Goal: Task Accomplishment & Management: Complete application form

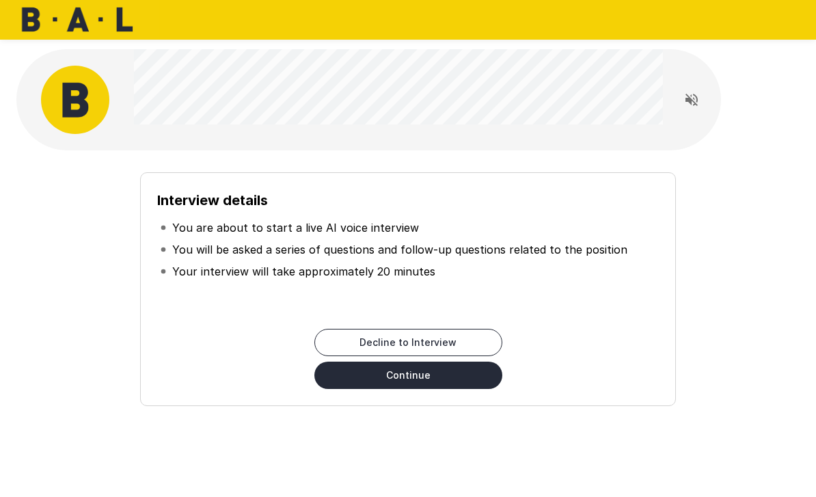
click at [409, 379] on button "Continue" at bounding box center [408, 375] width 188 height 27
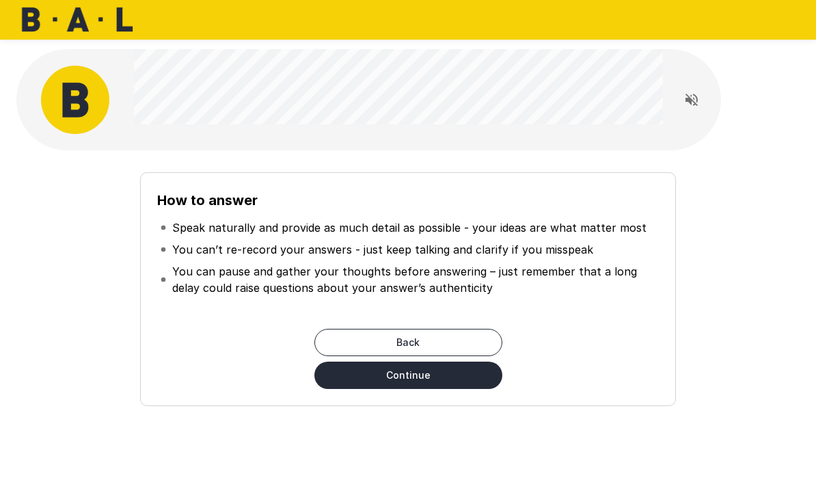
drag, startPoint x: 0, startPoint y: 0, endPoint x: 369, endPoint y: 345, distance: 504.9
click at [369, 345] on button "Back" at bounding box center [408, 342] width 188 height 27
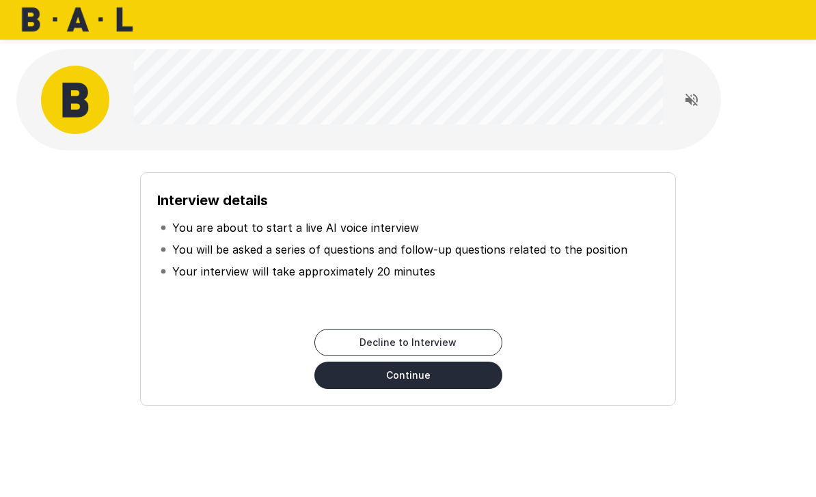
drag, startPoint x: 369, startPoint y: 345, endPoint x: 386, endPoint y: 379, distance: 38.8
click at [386, 379] on button "Continue" at bounding box center [408, 375] width 188 height 27
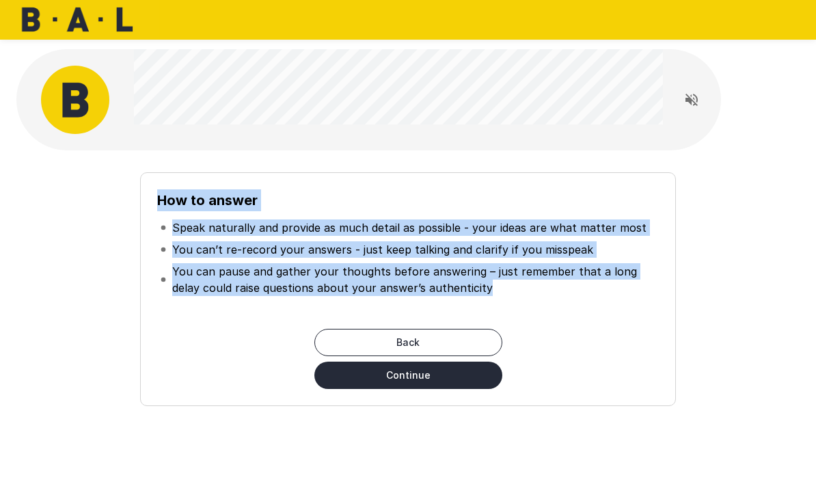
click at [649, 337] on div "Back Continue" at bounding box center [408, 359] width 502 height 60
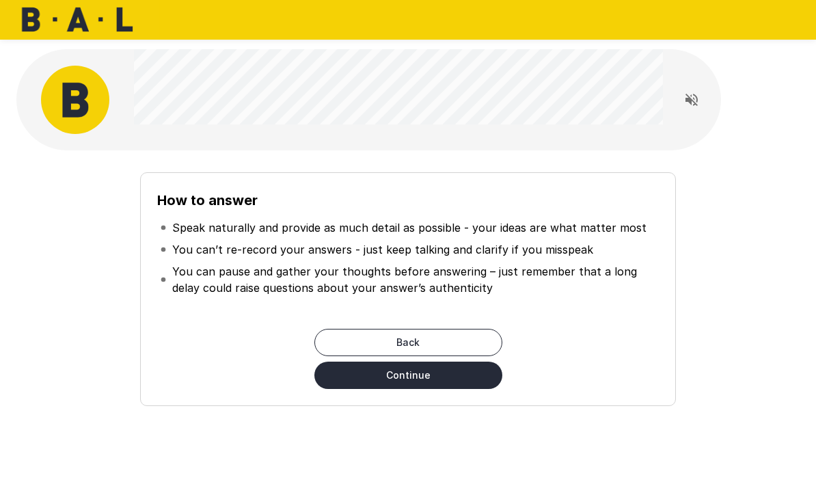
drag, startPoint x: 649, startPoint y: 337, endPoint x: 441, endPoint y: 474, distance: 249.1
click at [441, 474] on div "How to answer Speak naturally and provide as much detail as possible - your ide…" at bounding box center [408, 260] width 816 height 521
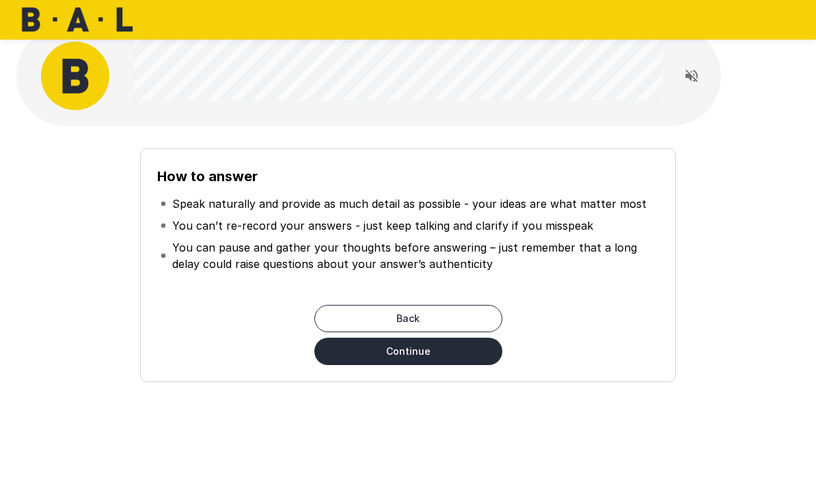
click at [456, 373] on div "How to answer Speak naturally and provide as much detail as possible - your ide…" at bounding box center [408, 265] width 537 height 234
click at [455, 372] on div "How to answer Speak naturally and provide as much detail as possible - your ide…" at bounding box center [408, 265] width 537 height 234
click at [469, 353] on button "Continue" at bounding box center [408, 351] width 188 height 27
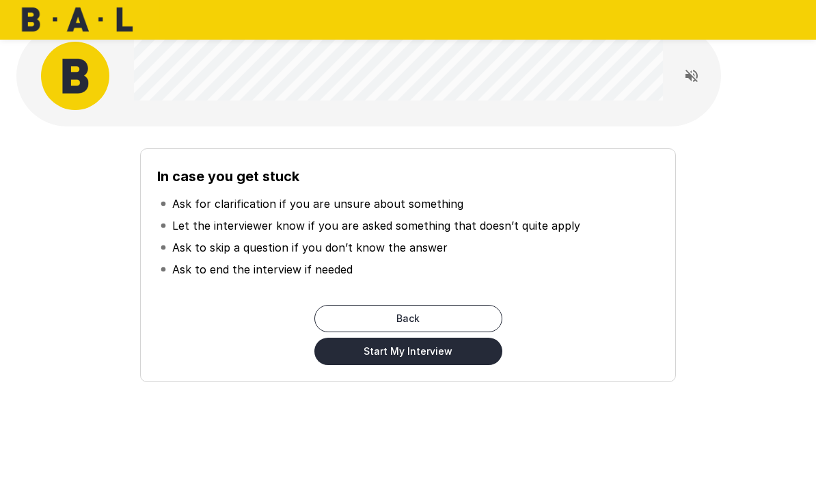
drag, startPoint x: 469, startPoint y: 353, endPoint x: 434, endPoint y: 355, distance: 35.0
click at [434, 355] on button "Start My Interview" at bounding box center [408, 351] width 188 height 27
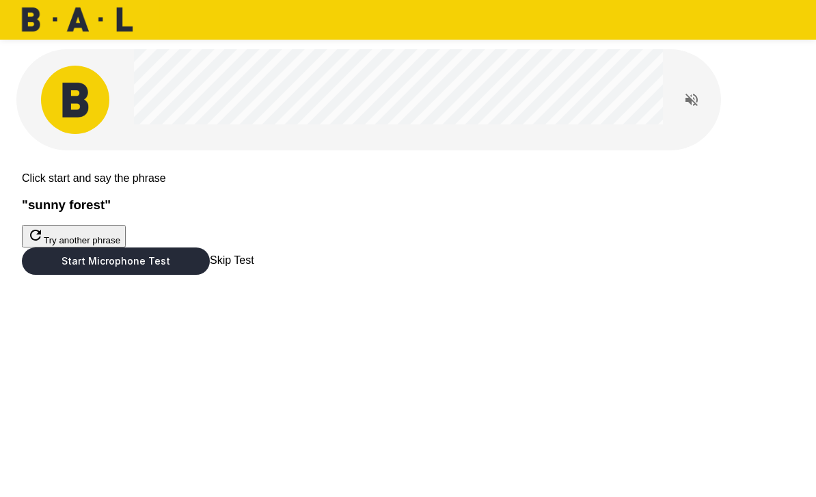
drag, startPoint x: 434, startPoint y: 355, endPoint x: 405, endPoint y: 401, distance: 53.5
click at [210, 275] on button "Start Microphone Test" at bounding box center [116, 260] width 188 height 27
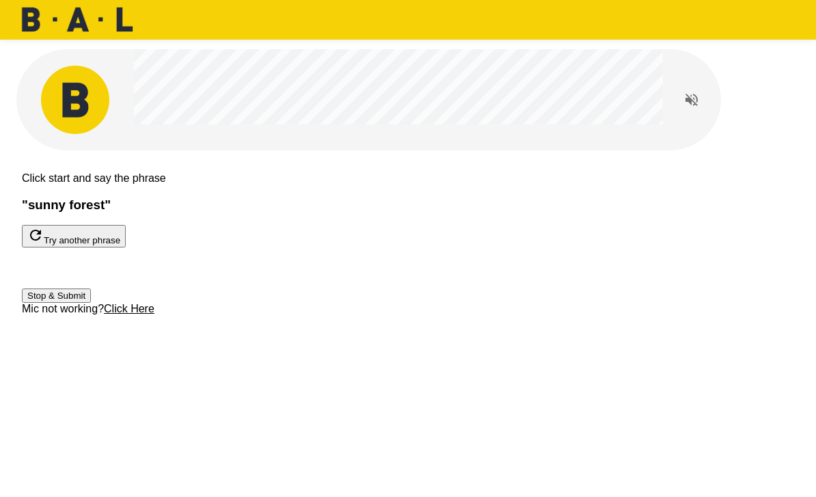
click at [91, 303] on button "Stop & Submit" at bounding box center [56, 295] width 69 height 14
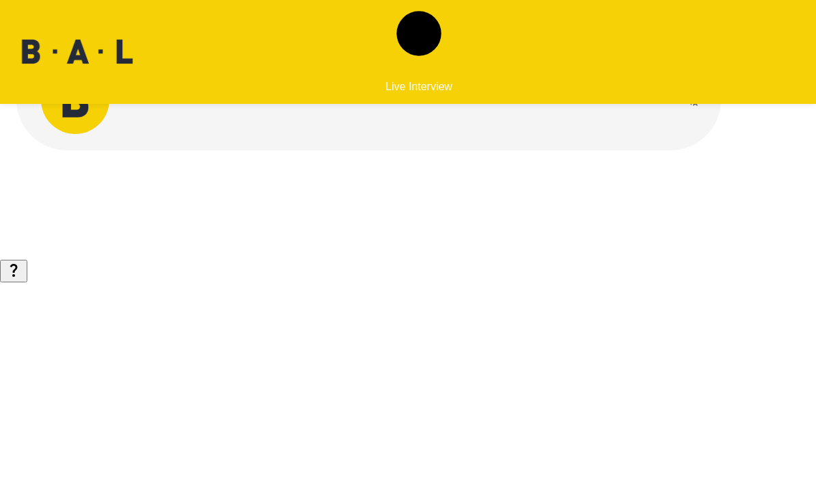
drag, startPoint x: 405, startPoint y: 401, endPoint x: 691, endPoint y: 104, distance: 411.9
click at [691, 104] on icon "Read questions aloud" at bounding box center [692, 100] width 12 height 12
drag, startPoint x: 691, startPoint y: 104, endPoint x: 174, endPoint y: 94, distance: 516.9
click at [174, 94] on icon at bounding box center [173, 98] width 79 height 79
drag, startPoint x: 174, startPoint y: 94, endPoint x: 444, endPoint y: 29, distance: 277.6
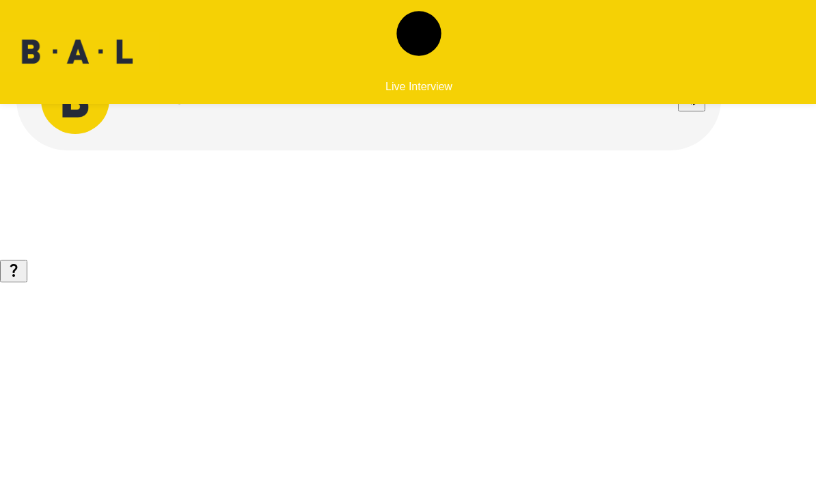
click at [444, 29] on div "Live Interview" at bounding box center [419, 52] width 67 height 104
click at [440, 81] on p "Live Interview" at bounding box center [419, 87] width 67 height 12
drag, startPoint x: 440, startPoint y: 25, endPoint x: 689, endPoint y: 103, distance: 260.7
click at [689, 103] on icon "Stop reading questions aloud" at bounding box center [692, 99] width 16 height 16
click at [688, 103] on icon "Read questions aloud" at bounding box center [692, 100] width 16 height 16
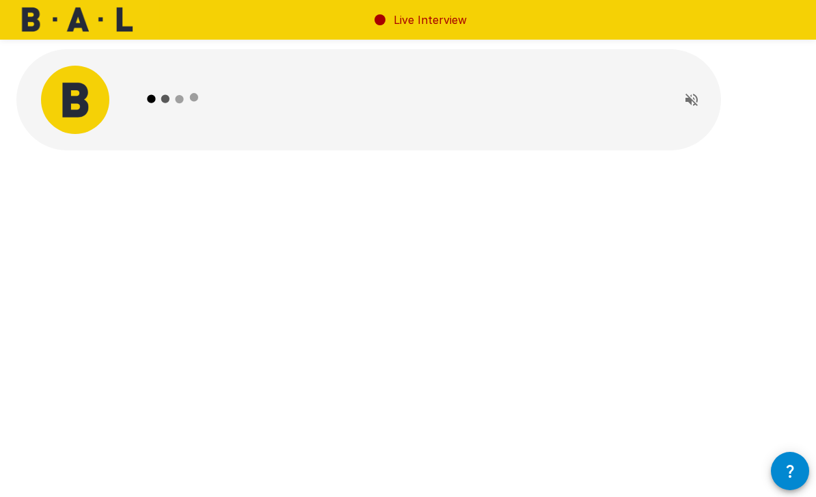
drag, startPoint x: 0, startPoint y: 0, endPoint x: 688, endPoint y: 99, distance: 695.5
click at [688, 99] on icon "Read questions aloud" at bounding box center [692, 100] width 12 height 12
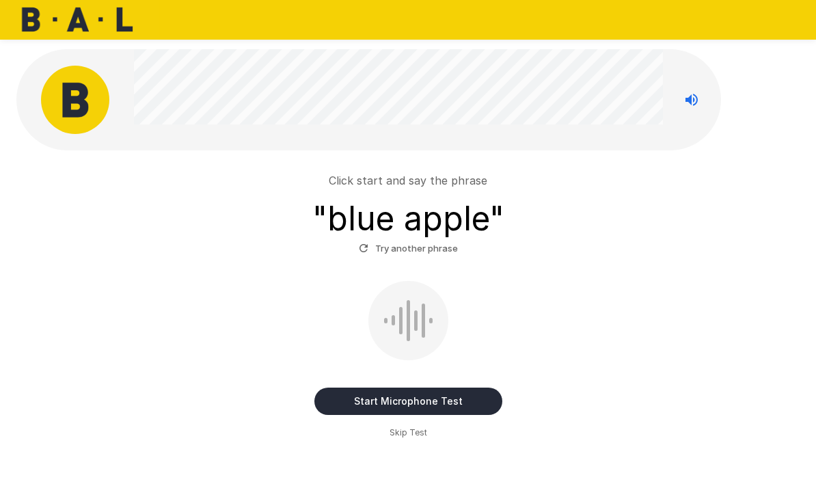
drag, startPoint x: 688, startPoint y: 99, endPoint x: 414, endPoint y: 322, distance: 353.3
click at [414, 322] on div at bounding box center [415, 320] width 3 height 21
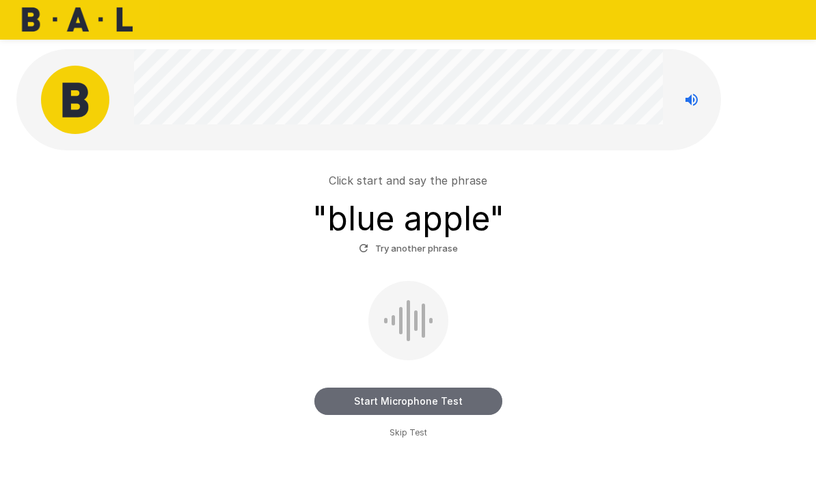
click at [410, 405] on button "Start Microphone Test" at bounding box center [408, 401] width 188 height 27
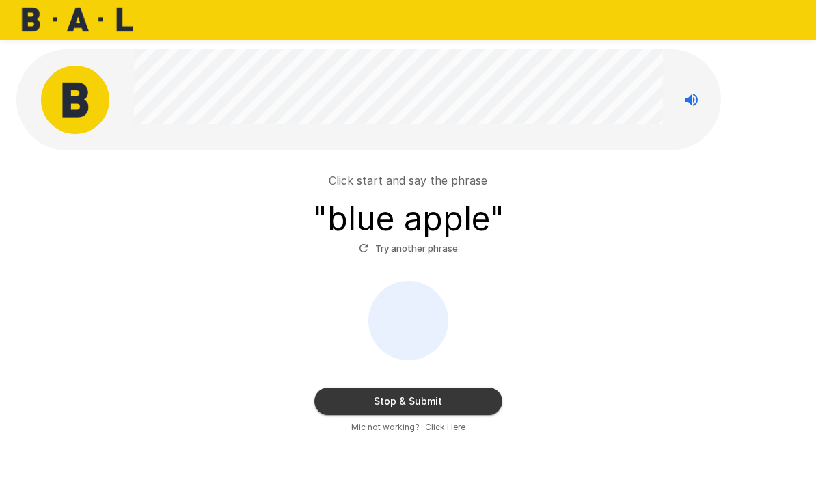
drag, startPoint x: 414, startPoint y: 322, endPoint x: 418, endPoint y: 405, distance: 82.8
click at [418, 405] on button "Stop & Submit" at bounding box center [408, 401] width 188 height 27
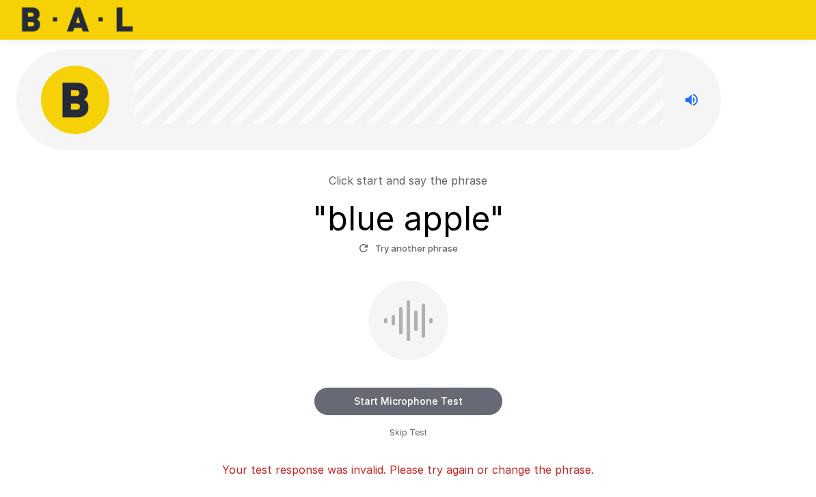
drag, startPoint x: 418, startPoint y: 405, endPoint x: 364, endPoint y: 399, distance: 55.0
click at [364, 399] on button "Start Microphone Test" at bounding box center [408, 401] width 188 height 27
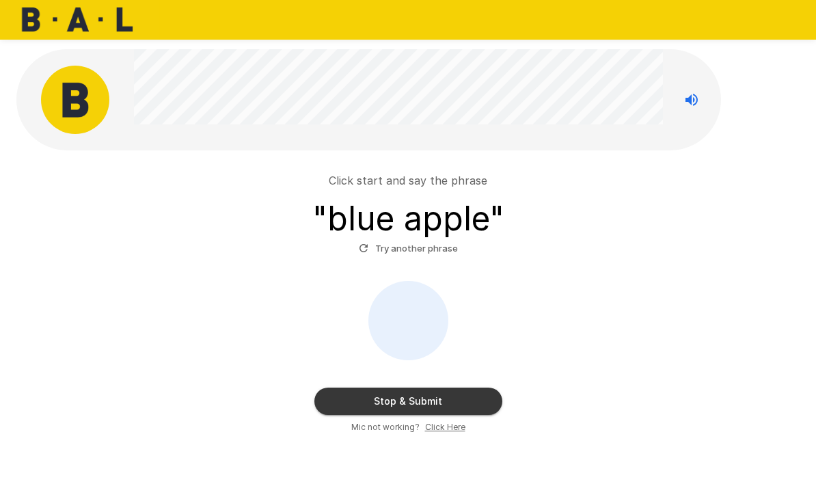
drag, startPoint x: 364, startPoint y: 399, endPoint x: 303, endPoint y: 246, distance: 164.1
click at [303, 246] on div "Click start and say the phrase " blue apple " Try another phrase" at bounding box center [408, 215] width 772 height 87
drag, startPoint x: 303, startPoint y: 246, endPoint x: 366, endPoint y: 387, distance: 154.2
click at [366, 388] on button "Stop & Submit" at bounding box center [408, 401] width 188 height 27
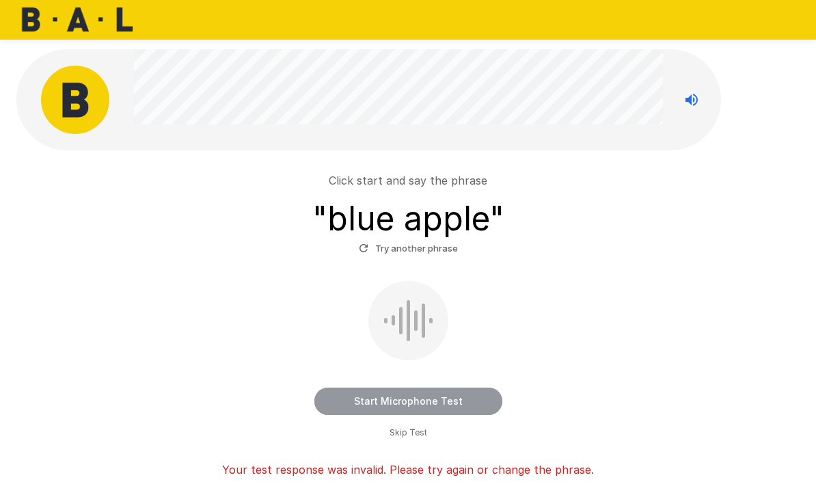
click at [358, 405] on button "Start Microphone Test" at bounding box center [408, 401] width 188 height 27
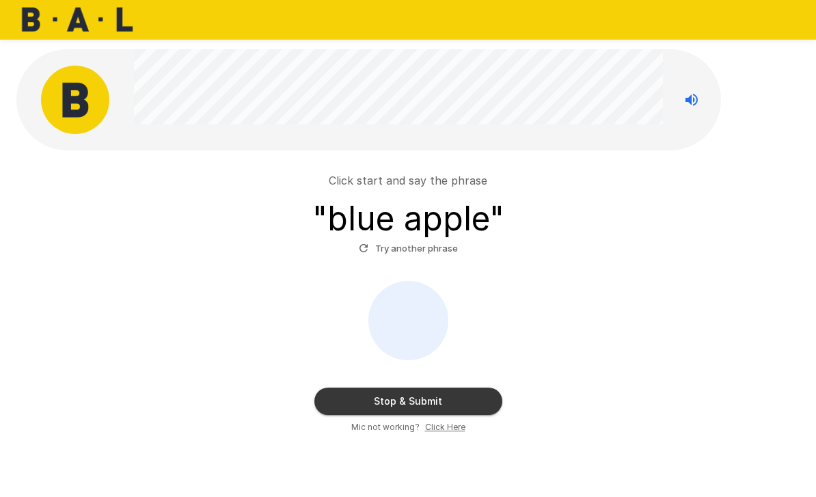
drag, startPoint x: 366, startPoint y: 387, endPoint x: 358, endPoint y: 402, distance: 17.1
click at [358, 402] on button "Stop & Submit" at bounding box center [408, 401] width 188 height 27
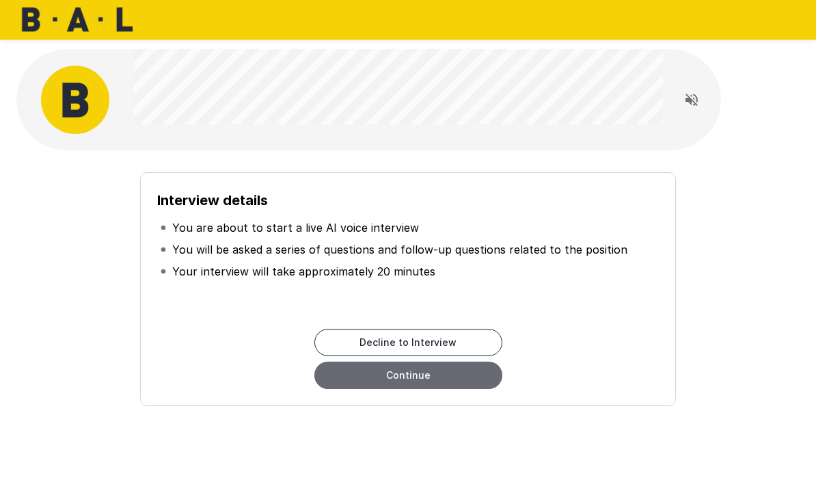
click at [484, 379] on button "Continue" at bounding box center [408, 375] width 188 height 27
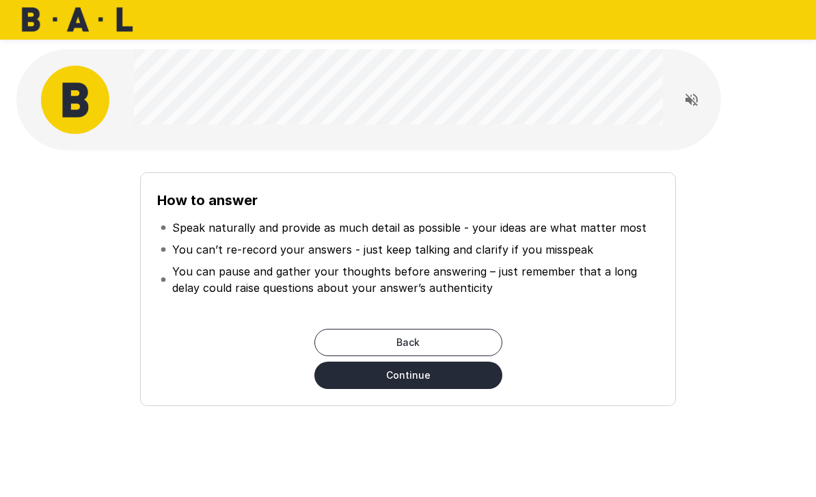
click at [484, 379] on button "Continue" at bounding box center [408, 375] width 188 height 27
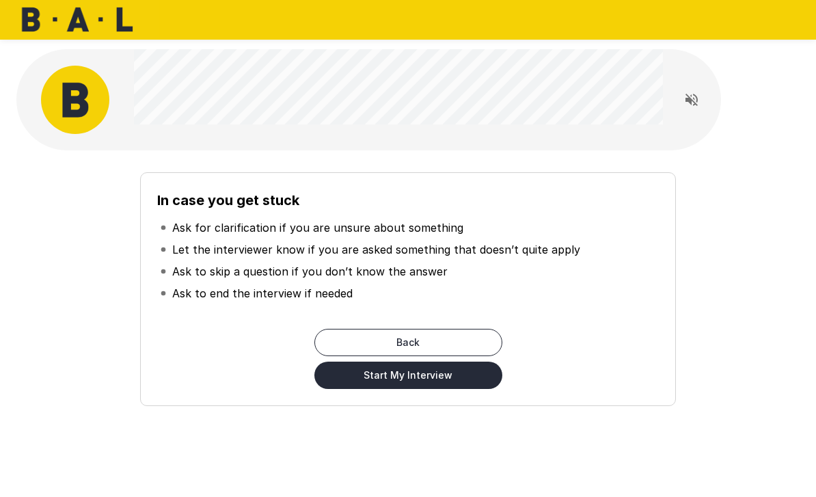
click at [483, 381] on button "Start My Interview" at bounding box center [408, 375] width 188 height 27
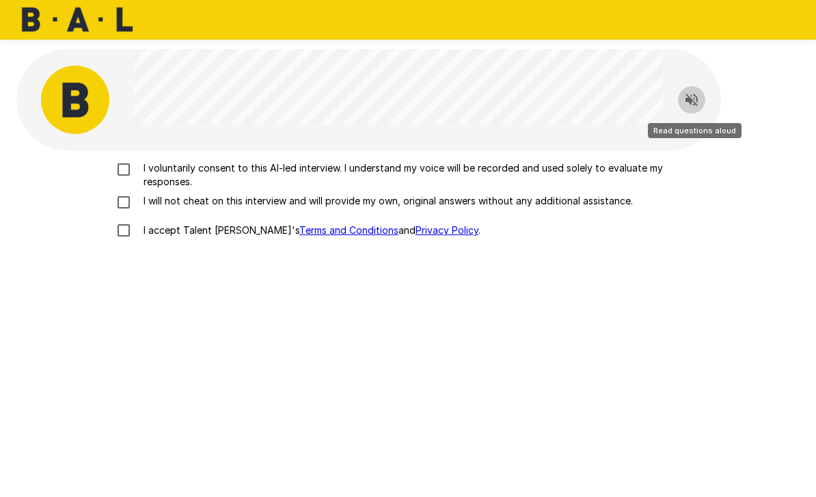
click at [694, 109] on button "Read questions aloud" at bounding box center [691, 99] width 27 height 27
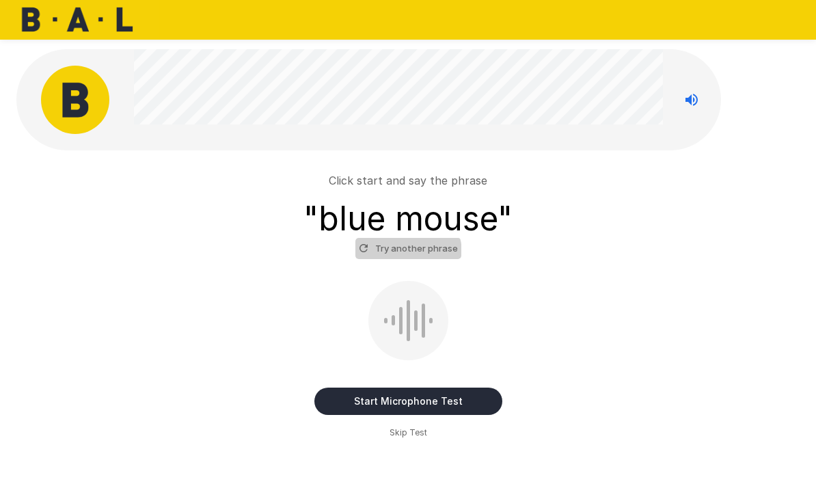
click at [405, 253] on button "Try another phrase" at bounding box center [408, 248] width 106 height 21
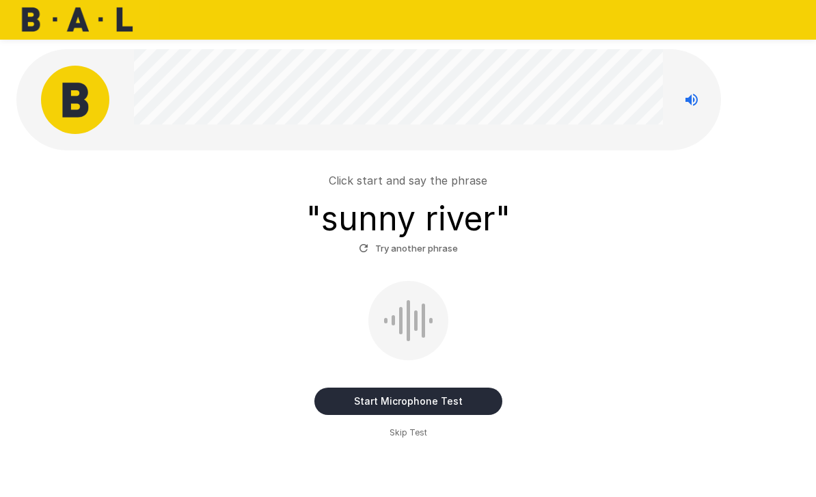
click at [352, 405] on button "Start Microphone Test" at bounding box center [408, 401] width 188 height 27
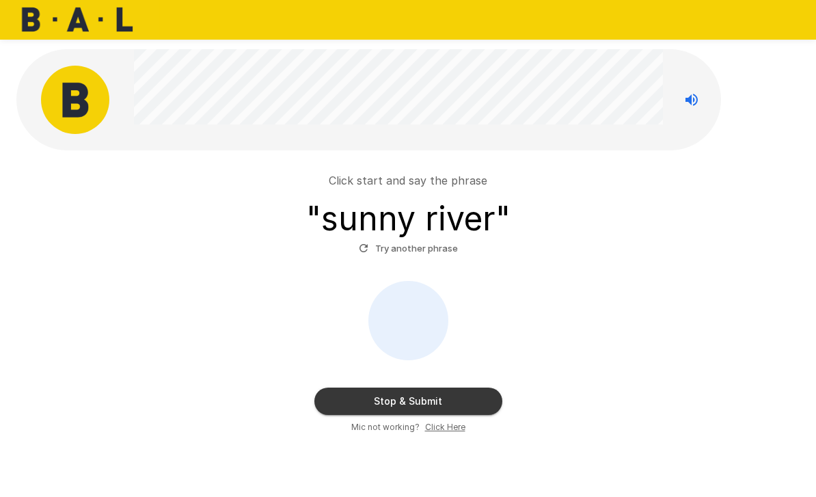
click at [351, 405] on button "Stop & Submit" at bounding box center [408, 401] width 188 height 27
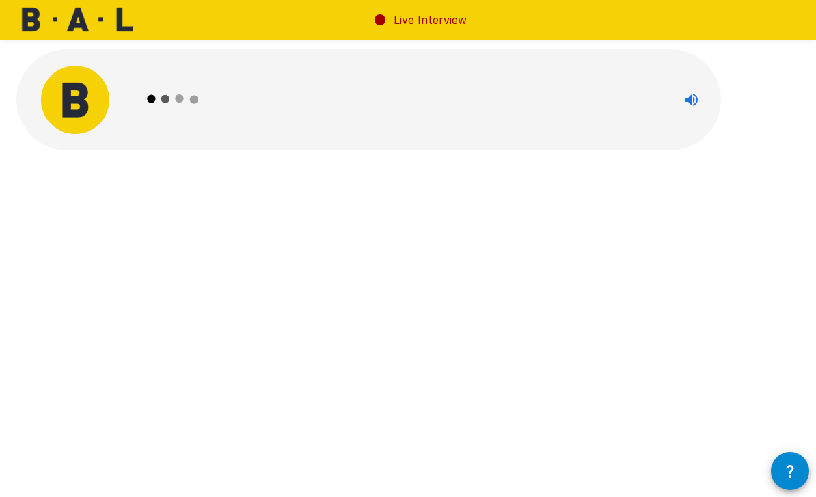
click at [183, 103] on icon at bounding box center [173, 98] width 79 height 79
click at [78, 92] on img at bounding box center [75, 100] width 68 height 68
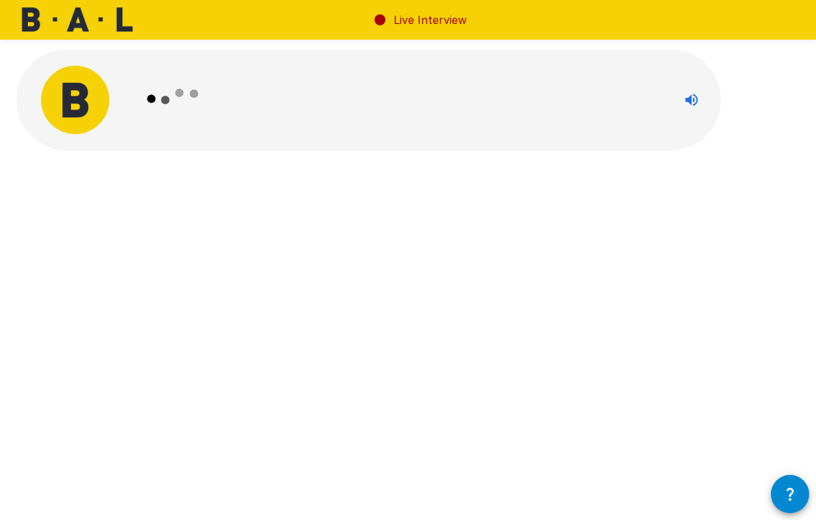
click at [186, 97] on icon at bounding box center [173, 98] width 79 height 79
click at [687, 98] on icon "Stop reading questions aloud" at bounding box center [692, 100] width 12 height 12
click at [686, 98] on icon "Read questions aloud" at bounding box center [692, 100] width 12 height 12
click at [396, 27] on p "Live Interview" at bounding box center [430, 20] width 73 height 16
click at [397, 27] on p "Live Interview" at bounding box center [430, 20] width 73 height 16
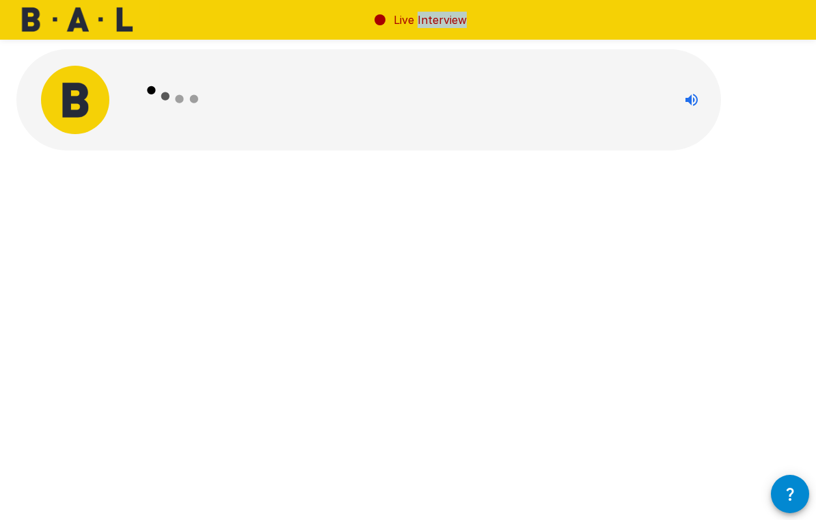
click at [397, 27] on p "Live Interview" at bounding box center [430, 20] width 73 height 16
click at [358, 108] on div at bounding box center [398, 99] width 529 height 101
click at [565, 61] on div at bounding box center [398, 99] width 529 height 101
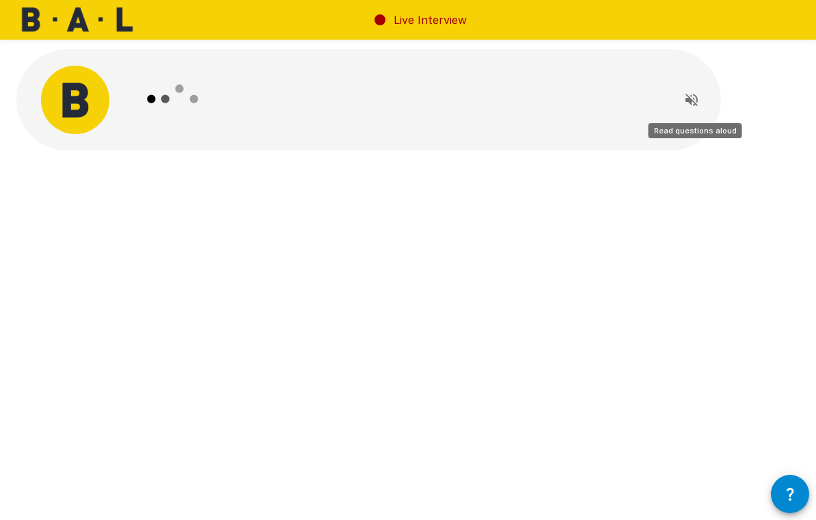
click at [690, 103] on icon "Read questions aloud" at bounding box center [692, 100] width 12 height 12
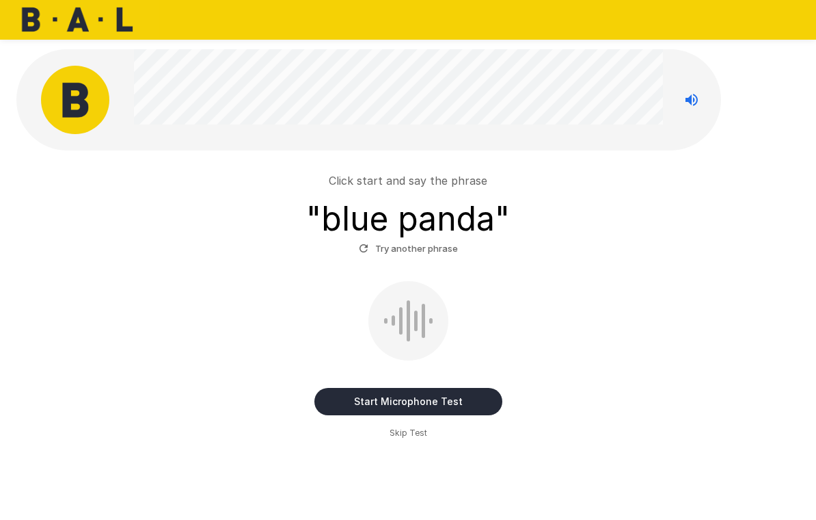
click at [404, 315] on div at bounding box center [408, 320] width 80 height 79
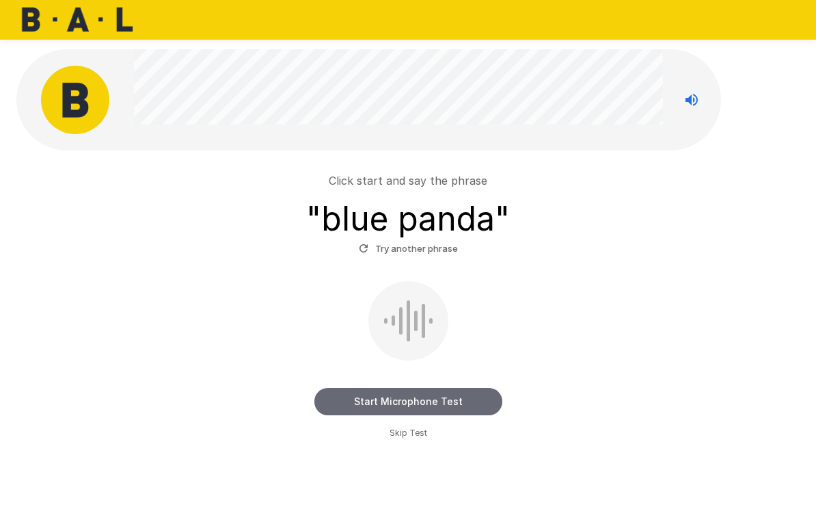
click at [401, 401] on button "Start Microphone Test" at bounding box center [408, 401] width 188 height 27
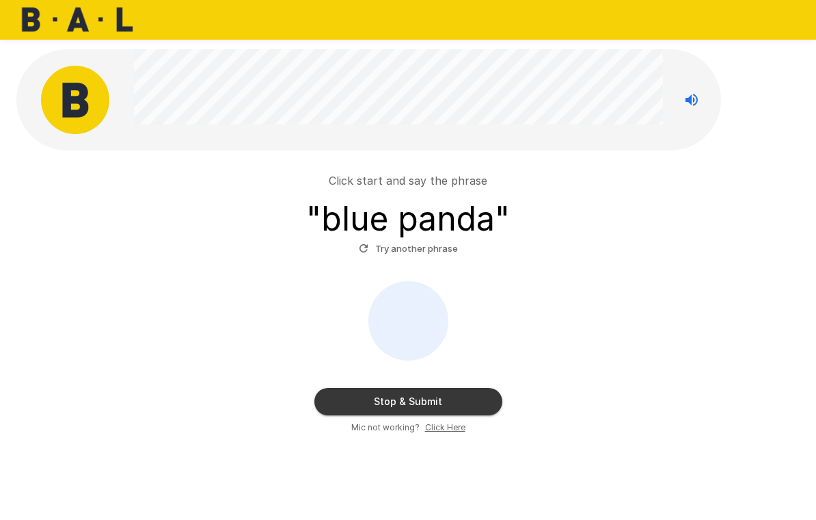
click at [386, 402] on button "Stop & Submit" at bounding box center [408, 401] width 188 height 27
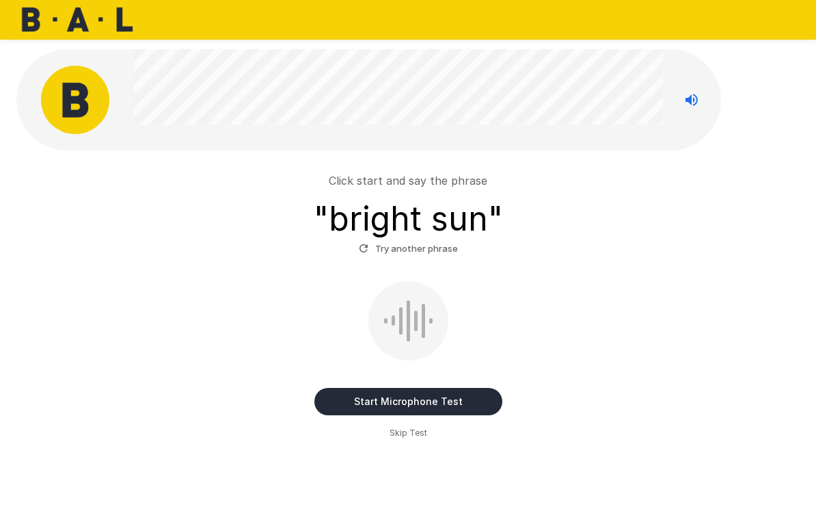
click at [409, 437] on span "Skip Test" at bounding box center [409, 433] width 38 height 14
click at [685, 90] on button "Read questions aloud" at bounding box center [691, 99] width 27 height 27
click at [422, 314] on div at bounding box center [423, 321] width 3 height 34
click at [370, 388] on button "Start Microphone Test" at bounding box center [408, 401] width 188 height 27
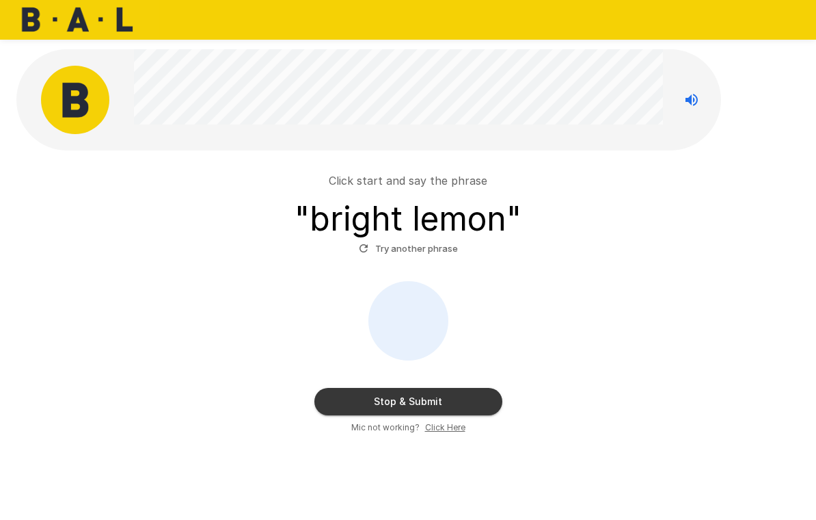
click at [389, 245] on button "Try another phrase" at bounding box center [408, 248] width 106 height 21
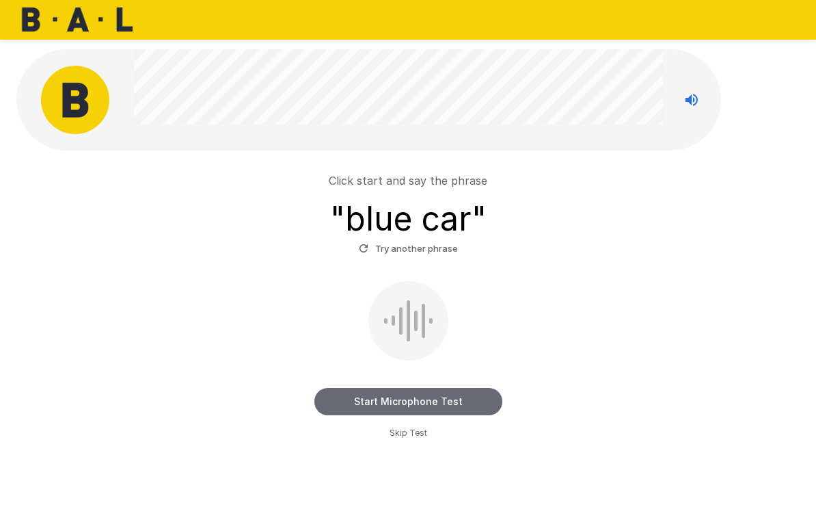
click at [391, 396] on button "Start Microphone Test" at bounding box center [408, 401] width 188 height 27
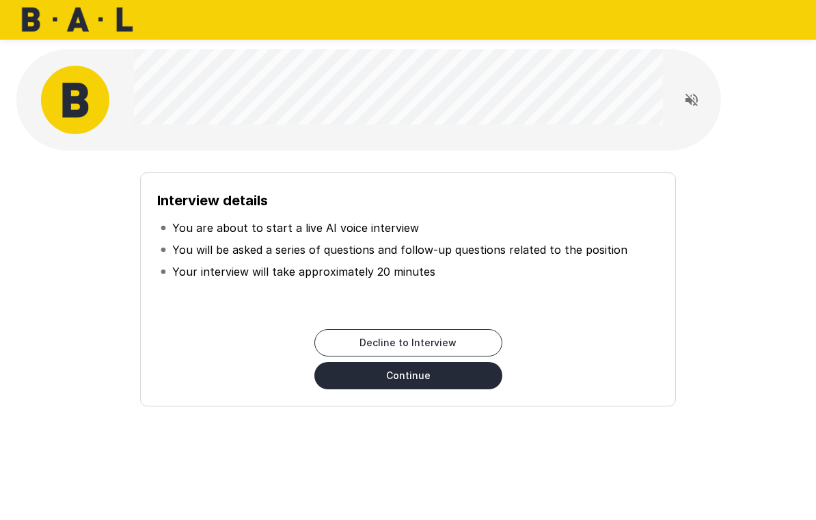
scroll to position [1, 0]
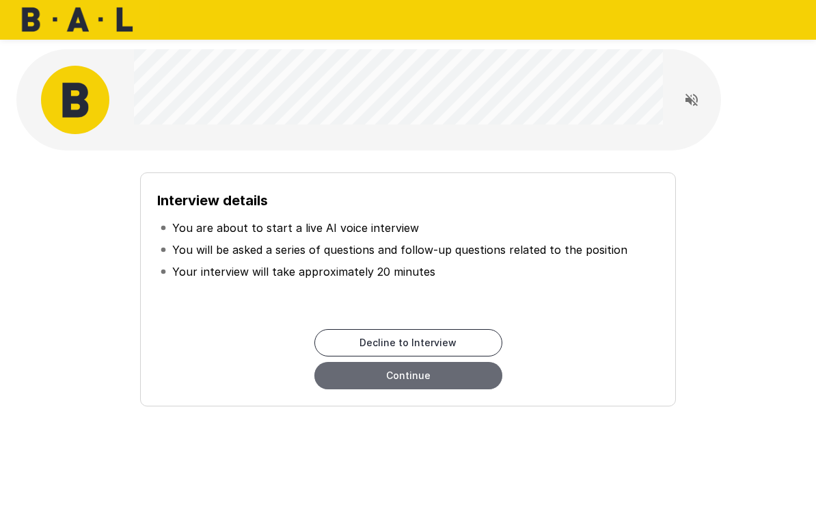
click at [416, 379] on button "Continue" at bounding box center [408, 375] width 188 height 27
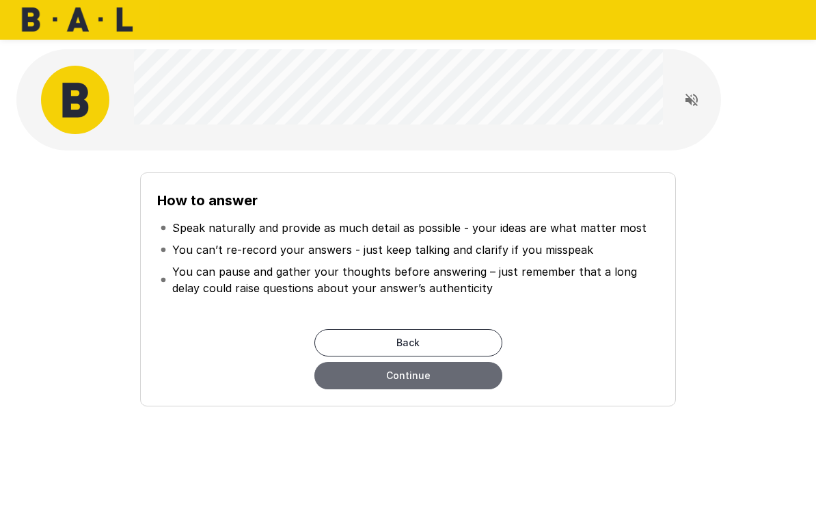
click at [416, 379] on button "Continue" at bounding box center [408, 375] width 188 height 27
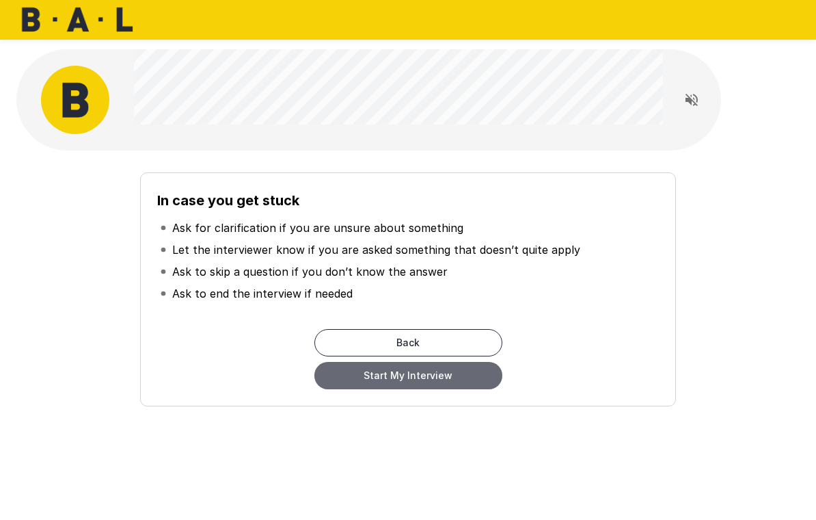
click at [416, 379] on button "Start My Interview" at bounding box center [408, 375] width 188 height 27
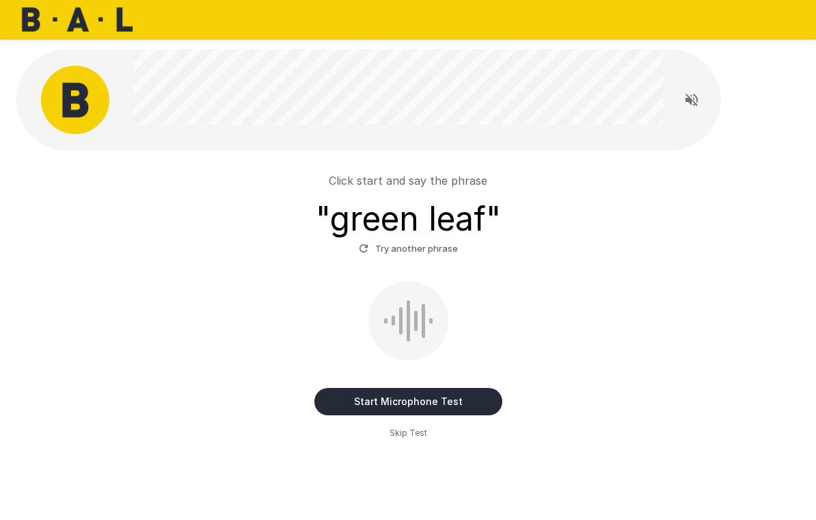
click at [450, 408] on button "Start Microphone Test" at bounding box center [408, 401] width 188 height 27
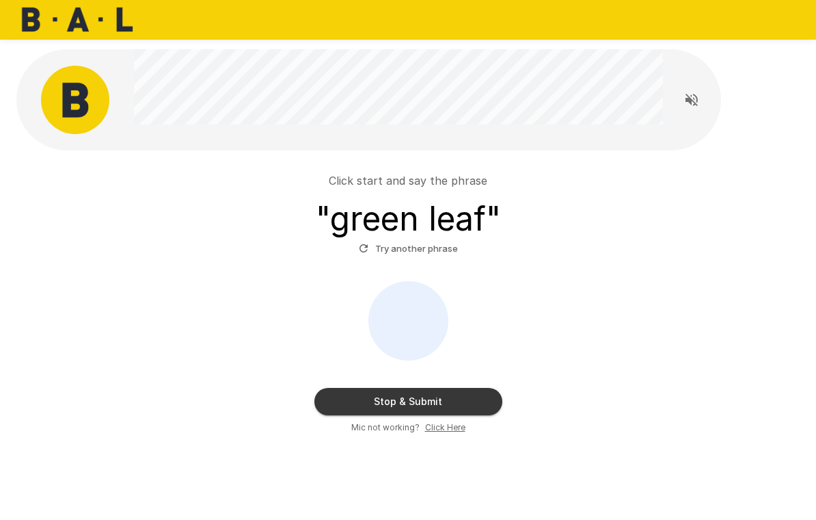
click at [449, 412] on button "Stop & Submit" at bounding box center [408, 401] width 188 height 27
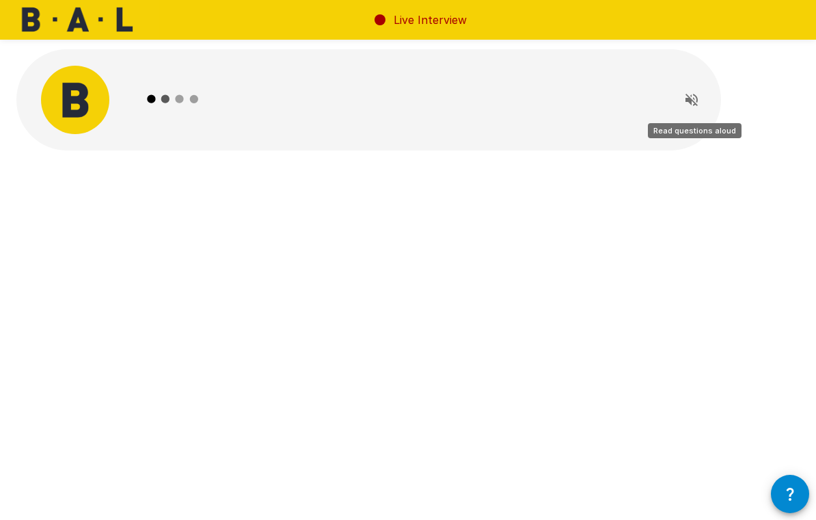
click at [697, 102] on icon "Read questions aloud" at bounding box center [692, 100] width 16 height 16
